Goal: Find specific page/section: Find specific page/section

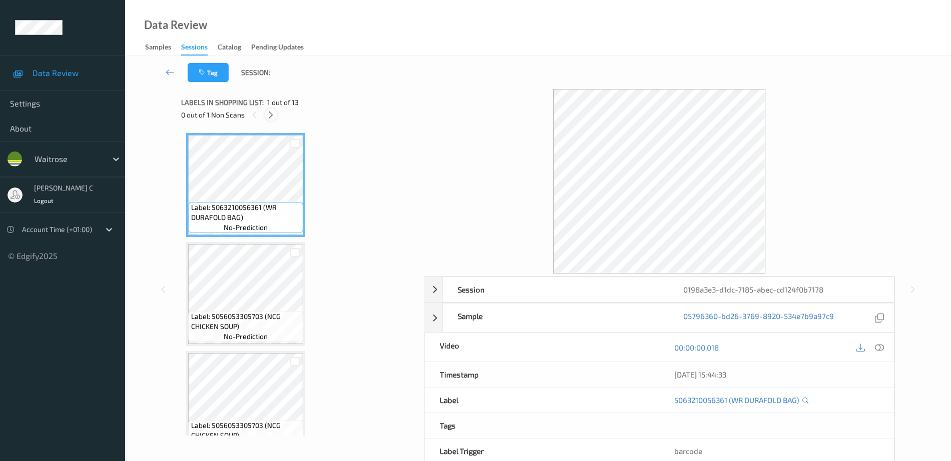
click at [272, 114] on icon at bounding box center [271, 115] width 9 height 9
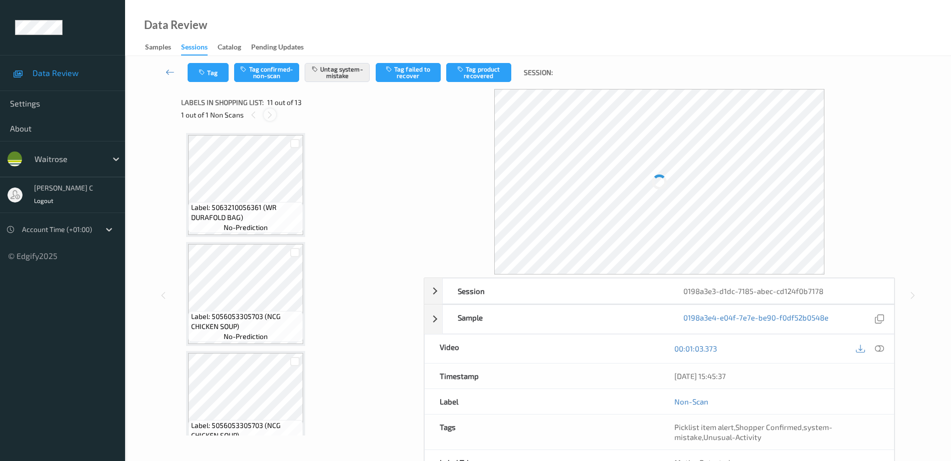
scroll to position [986, 0]
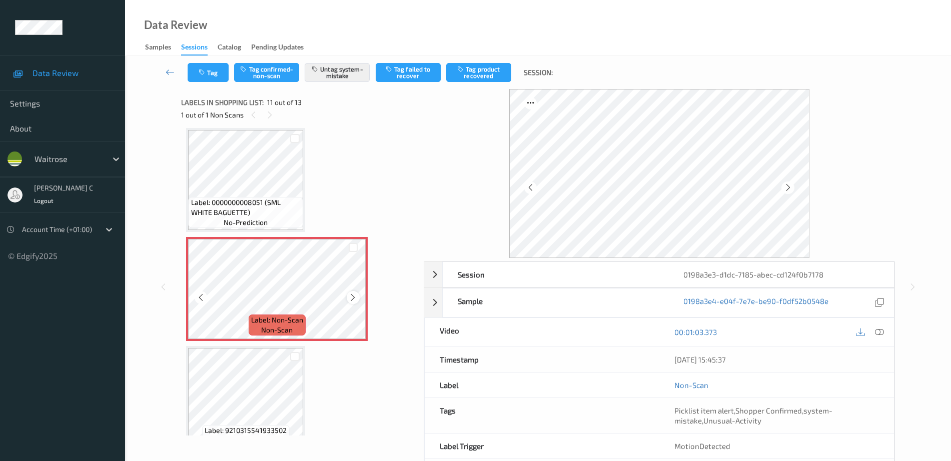
click at [351, 299] on icon at bounding box center [353, 297] width 9 height 9
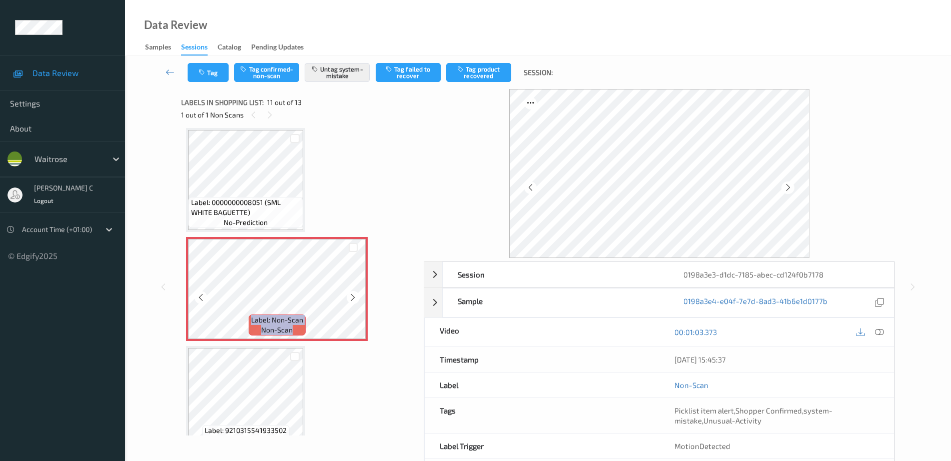
click at [351, 299] on icon at bounding box center [353, 297] width 9 height 9
